Goal: Check status: Check status

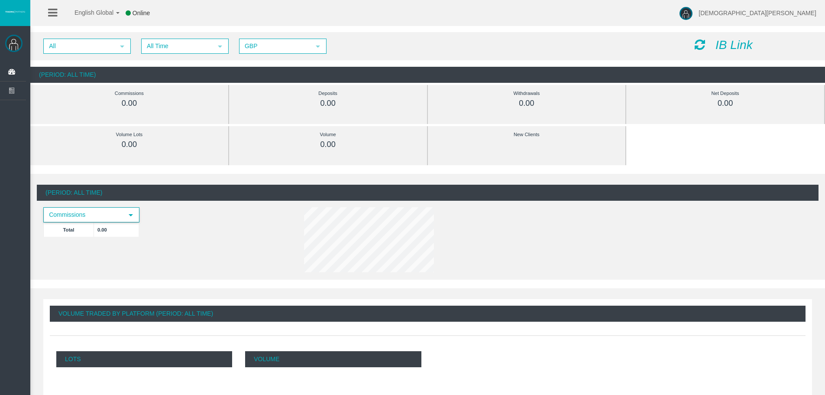
click at [122, 213] on span "Commissions" at bounding box center [83, 214] width 79 height 13
click at [226, 213] on div "Commissions select Total 0.00" at bounding box center [134, 226] width 195 height 38
click at [781, 18] on link "Mohammed Kashmiri" at bounding box center [750, 13] width 133 height 26
click at [687, 165] on div "Mohammed Kashmiri Dashboard Reports Trading Clients List Partners Hierarchy 5" at bounding box center [420, 344] width 810 height 689
click at [302, 49] on span "GBP" at bounding box center [275, 45] width 70 height 13
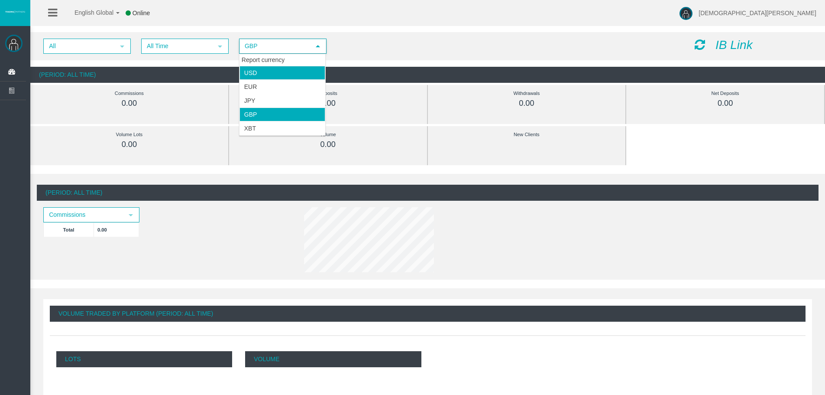
click at [278, 72] on li "USD" at bounding box center [283, 73] width 86 height 14
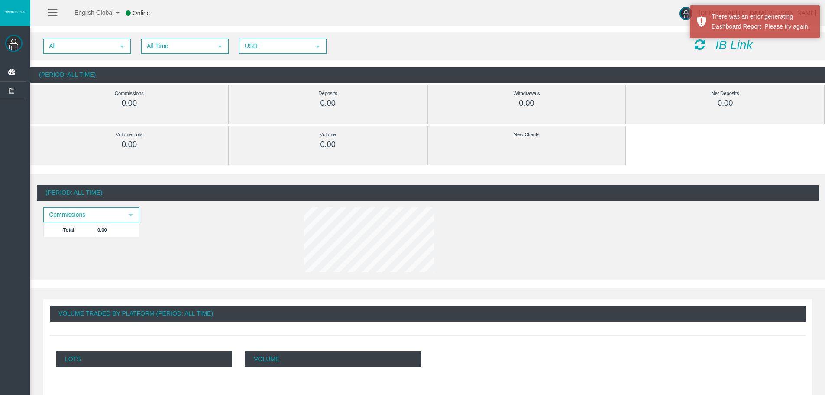
click at [538, 198] on div "(Period: All Time)" at bounding box center [428, 193] width 782 height 16
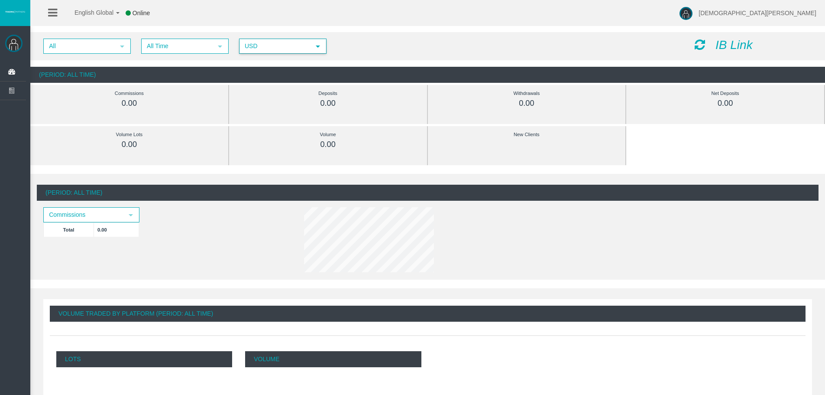
click at [257, 46] on span "USD" at bounding box center [275, 45] width 70 height 13
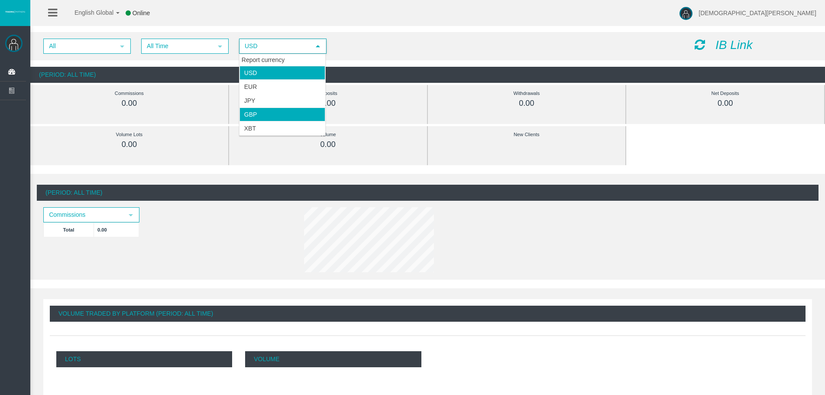
click at [255, 116] on li "GBP" at bounding box center [283, 114] width 86 height 14
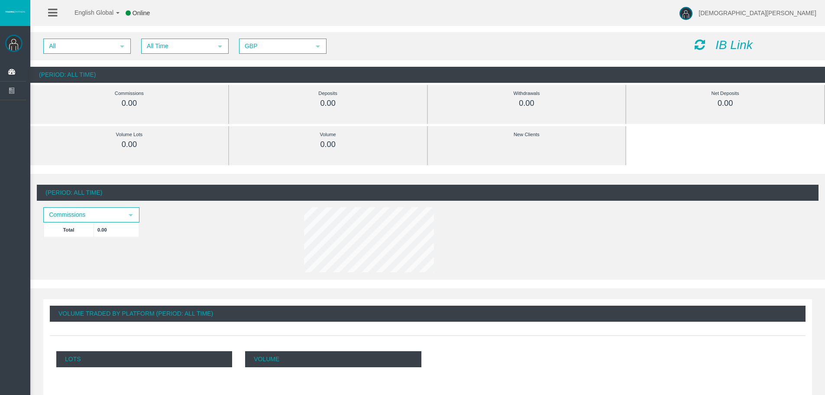
click at [621, 214] on div at bounding box center [461, 241] width 326 height 68
